Goal: Find specific page/section: Find specific page/section

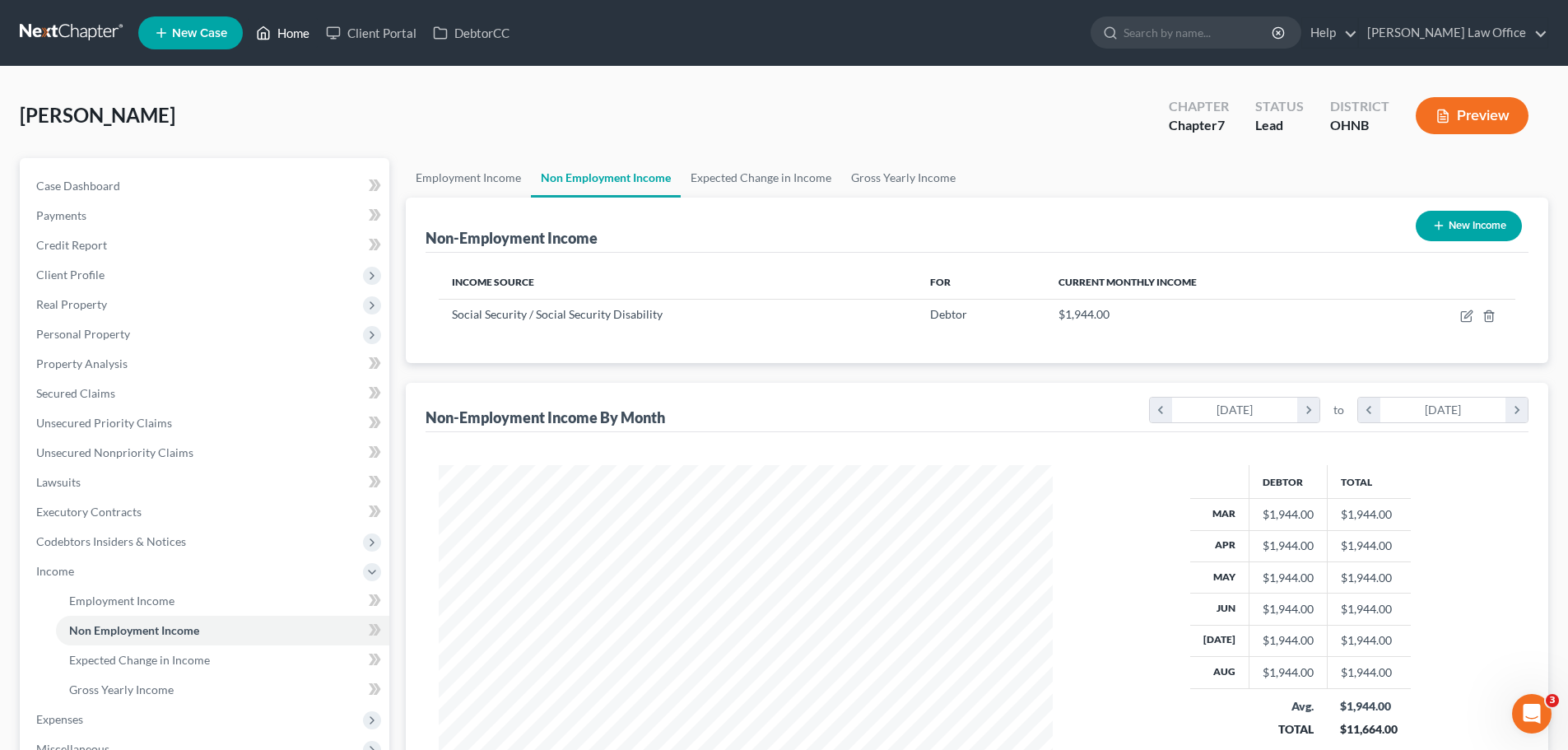
scroll to position [307, 647]
click at [288, 40] on link "Home" at bounding box center [282, 33] width 70 height 30
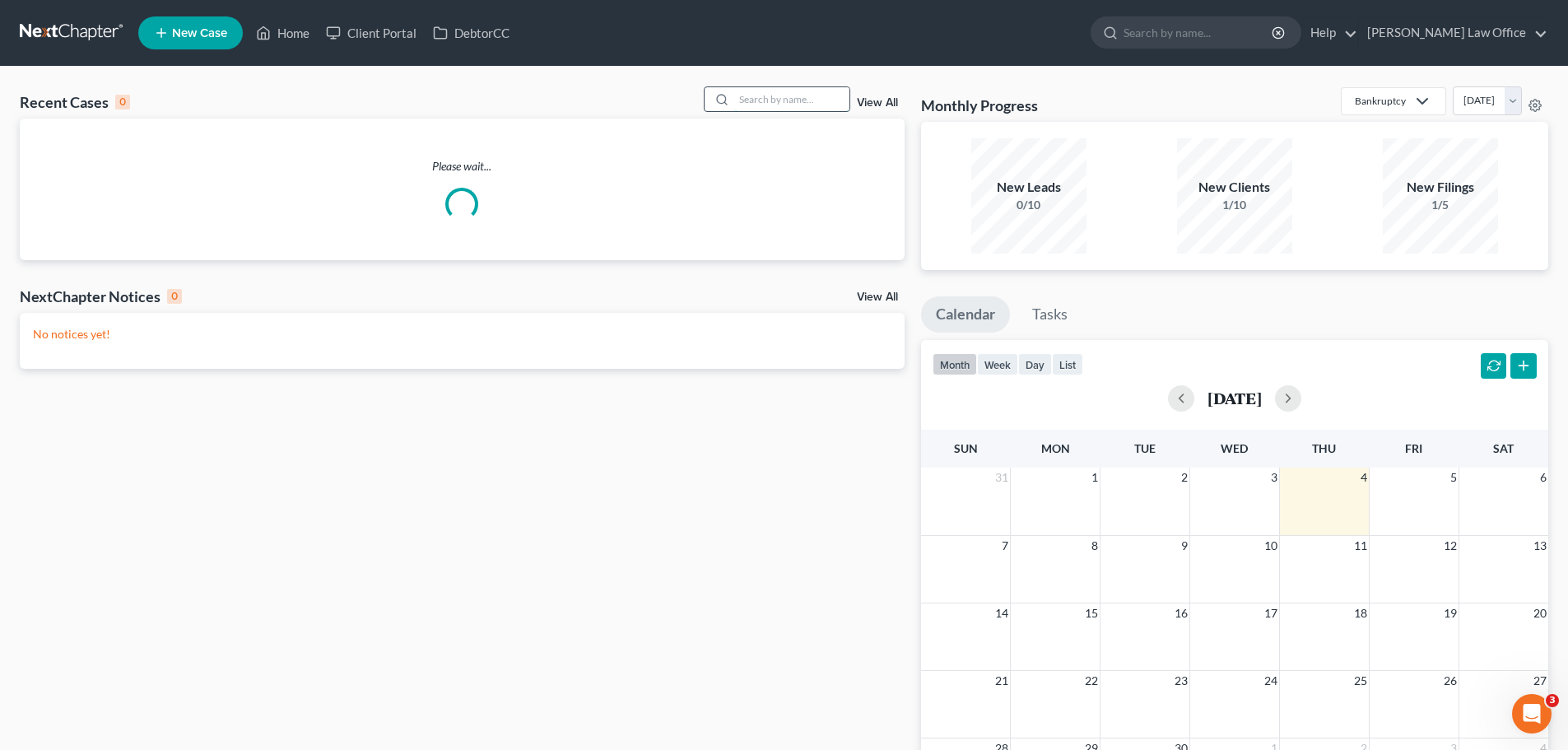
click at [774, 99] on input "search" at bounding box center [792, 98] width 115 height 24
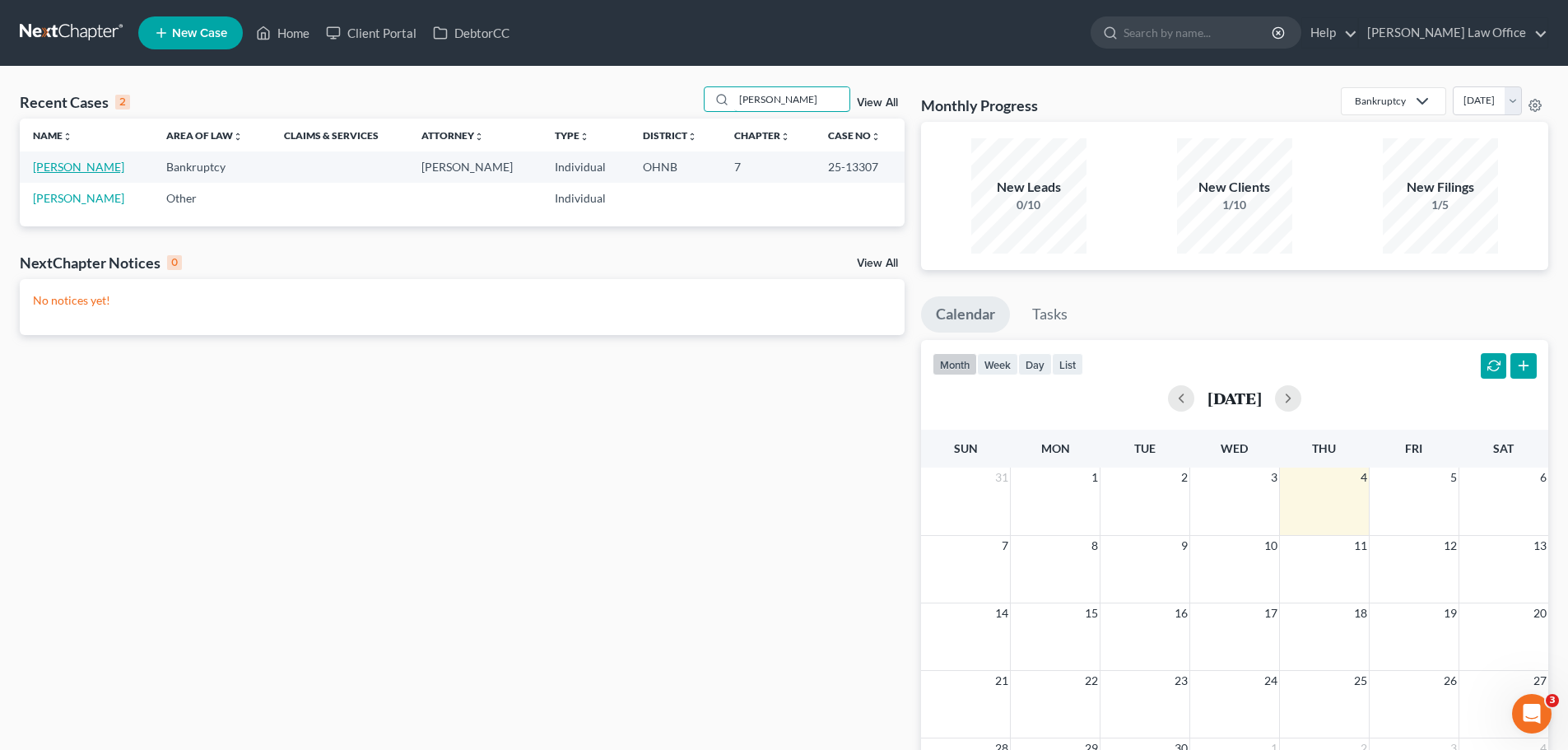
type input "[PERSON_NAME]"
click at [94, 170] on link "[PERSON_NAME]" at bounding box center [78, 166] width 91 height 14
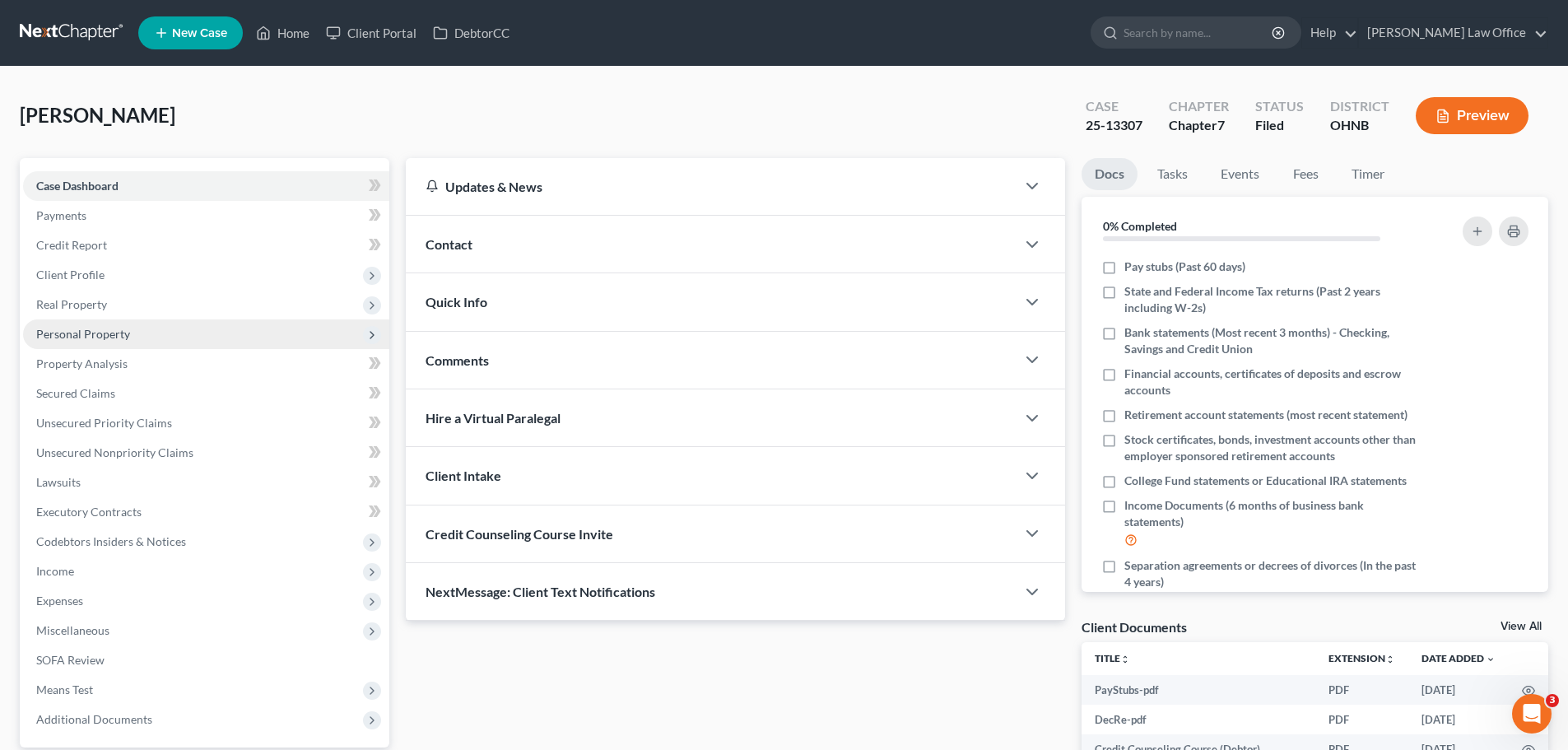
click at [94, 337] on span "Personal Property" at bounding box center [84, 334] width 94 height 14
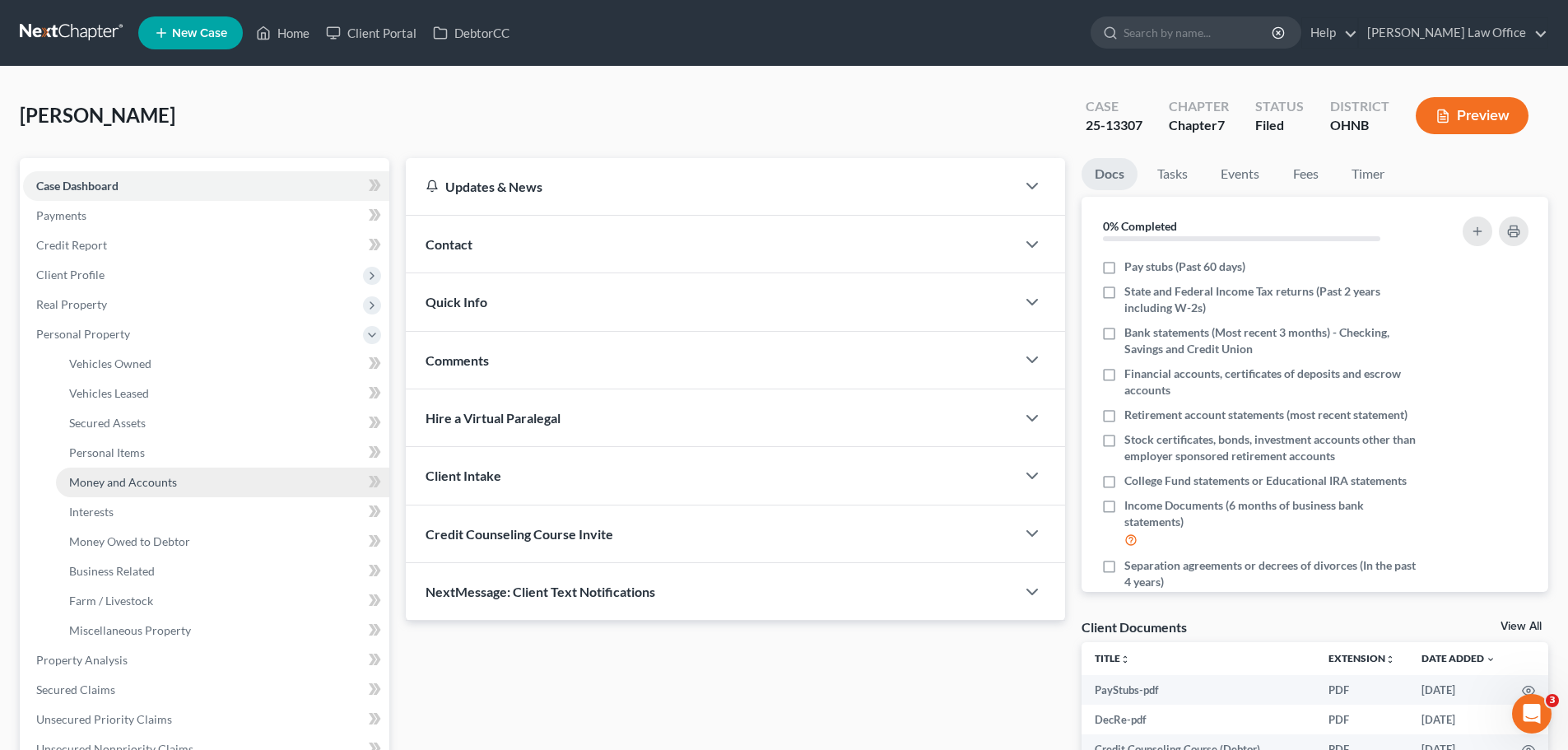
click at [116, 486] on span "Money and Accounts" at bounding box center [123, 482] width 108 height 14
